Goal: Transaction & Acquisition: Purchase product/service

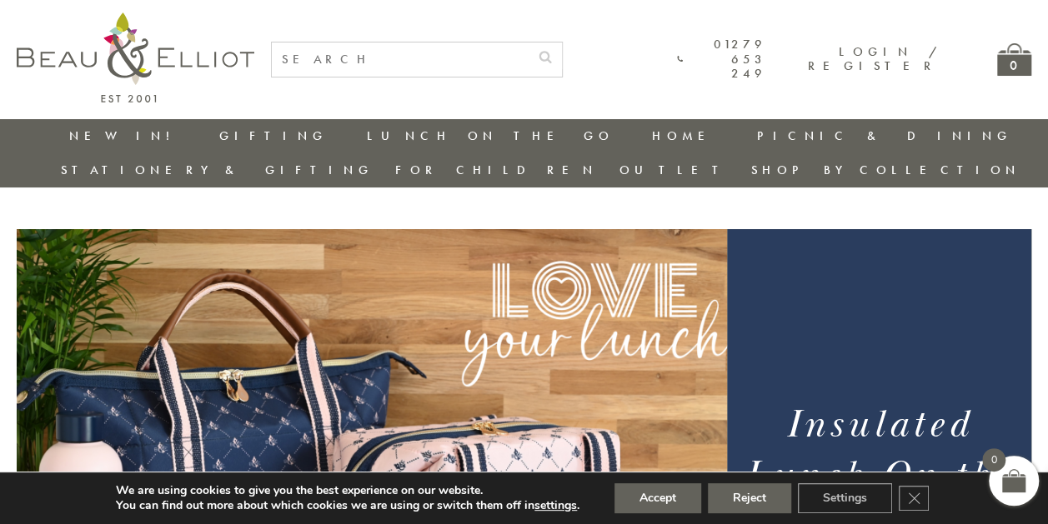
click at [352, 55] on input "text" at bounding box center [400, 60] width 257 height 34
type input "kitchen containers"
click at [528, 43] on button "submit" at bounding box center [544, 56] width 33 height 27
